Goal: Use online tool/utility

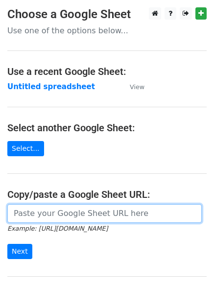
click at [120, 218] on input "url" at bounding box center [104, 213] width 194 height 19
paste input "https://docs.google.com/spreadsheets/d/1_N1-diHWJoRK3-JrOT_-tQWowS-0LsSErwCQpYP…"
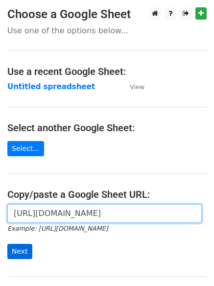
type input "https://docs.google.com/spreadsheets/d/1_N1-diHWJoRK3-JrOT_-tQWowS-0LsSErwCQpYP…"
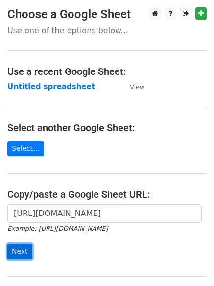
click at [19, 247] on input "Next" at bounding box center [19, 251] width 25 height 15
